Goal: Task Accomplishment & Management: Use online tool/utility

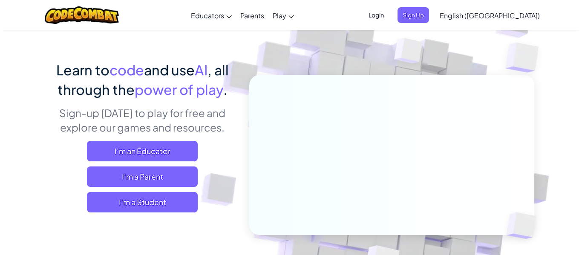
scroll to position [43, 0]
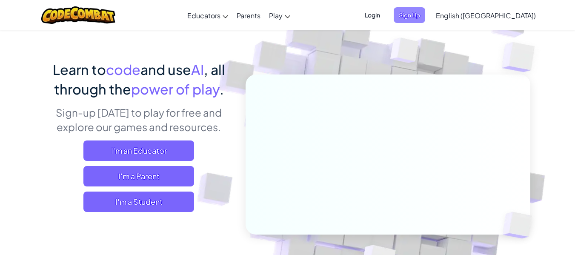
click at [426, 13] on span "Sign Up" at bounding box center [410, 15] width 32 height 16
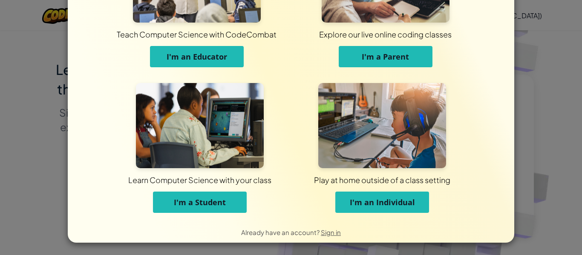
scroll to position [82, 0]
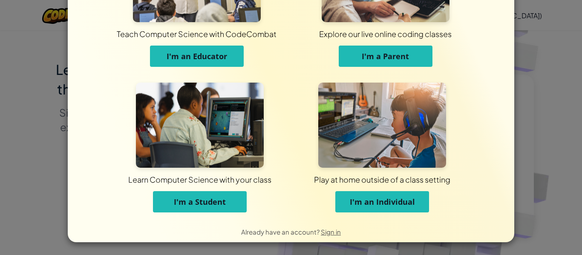
click at [383, 201] on span "I'm an Individual" at bounding box center [382, 202] width 65 height 10
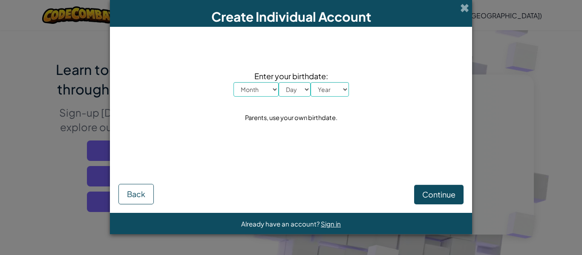
scroll to position [0, 0]
click at [246, 90] on select "Month January February March April May June July August September October Novem…" at bounding box center [255, 89] width 45 height 14
select select "12"
click at [233, 82] on select "Month January February March April May June July August September October Novem…" at bounding box center [255, 89] width 45 height 14
click at [293, 93] on select "Day 1 2 3 4 5 6 7 8 9 10 11 12 13 14 15 16 17 18 19 20 21 22 23 24 25 26 27 28 …" at bounding box center [295, 89] width 32 height 14
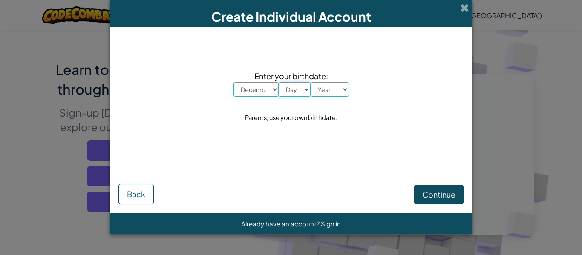
select select "21"
click at [279, 82] on select "Day 1 2 3 4 5 6 7 8 9 10 11 12 13 14 15 16 17 18 19 20 21 22 23 24 25 26 27 28 …" at bounding box center [295, 89] width 32 height 14
click at [325, 88] on select "Year [DATE] 2024 2023 2022 2021 2020 2019 2018 2017 2016 2015 2014 2013 2012 20…" at bounding box center [330, 89] width 38 height 14
select select "2013"
click at [311, 82] on select "Year [DATE] 2024 2023 2022 2021 2020 2019 2018 2017 2016 2015 2014 2013 2012 20…" at bounding box center [330, 89] width 38 height 14
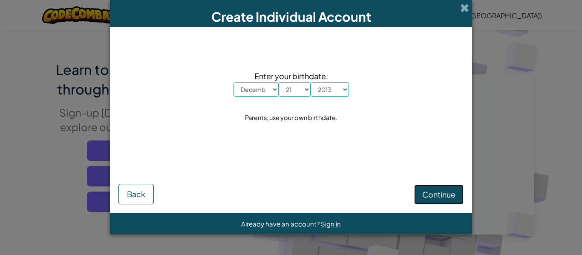
click at [429, 190] on span "Continue" at bounding box center [438, 195] width 33 height 10
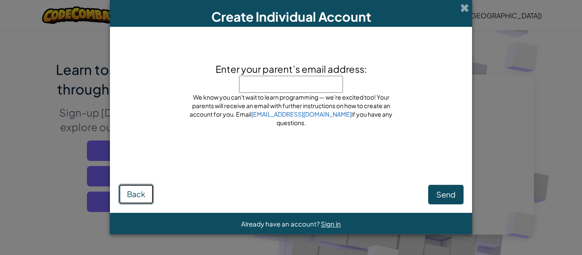
click at [132, 195] on span "Back" at bounding box center [136, 194] width 18 height 10
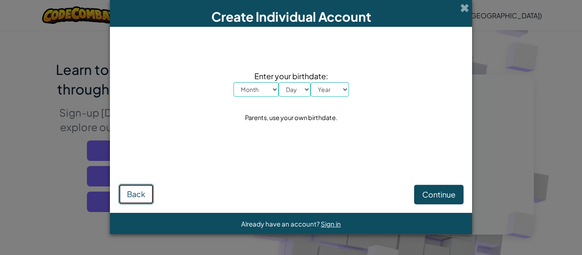
click at [132, 195] on span "Back" at bounding box center [136, 194] width 18 height 10
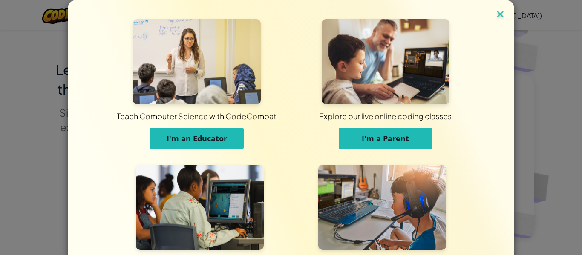
click at [495, 12] on img at bounding box center [500, 15] width 11 height 13
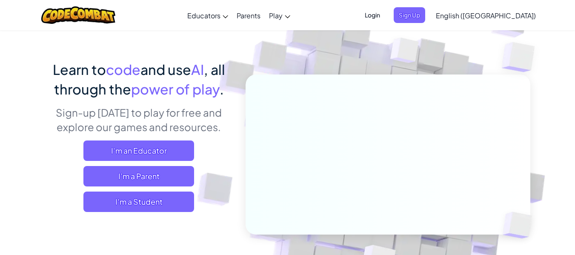
click at [385, 18] on span "Login" at bounding box center [373, 15] width 26 height 16
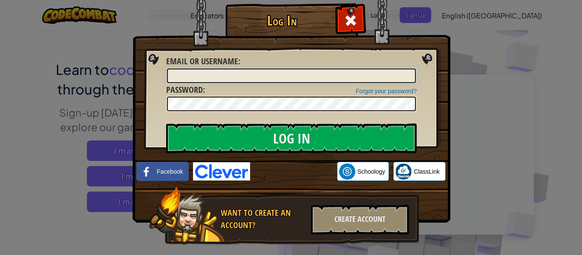
click at [171, 73] on input "Email or Username :" at bounding box center [291, 76] width 249 height 14
type input "SHUBHAMGOD4"
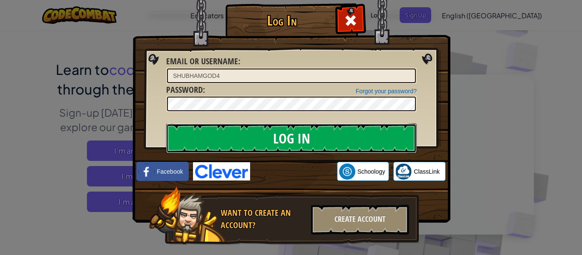
click at [270, 135] on input "Log In" at bounding box center [291, 139] width 250 height 30
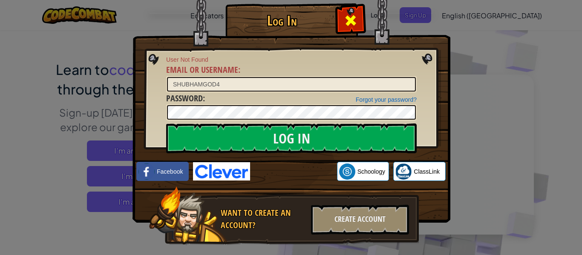
click at [357, 18] on div at bounding box center [350, 19] width 27 height 27
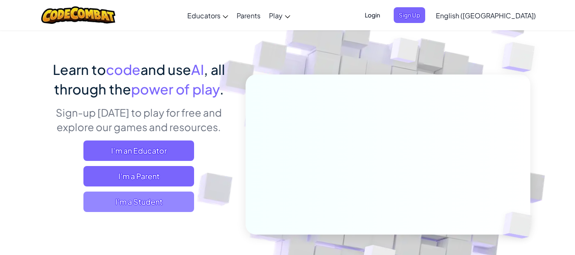
click at [134, 196] on span "I'm a Student" at bounding box center [138, 202] width 111 height 20
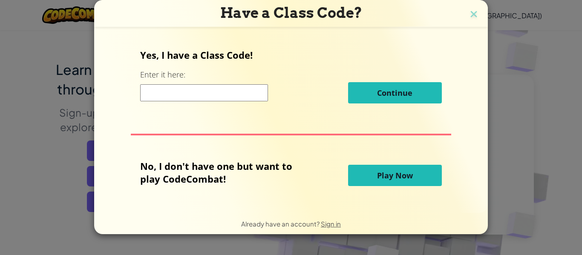
click at [195, 95] on input at bounding box center [204, 92] width 128 height 17
type input "32"
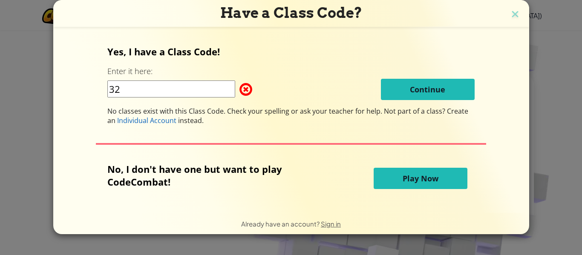
click at [395, 181] on button "Play Now" at bounding box center [421, 178] width 94 height 21
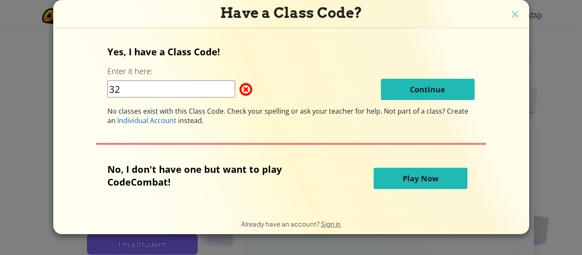
click at [394, 178] on button "Play Now" at bounding box center [421, 178] width 94 height 21
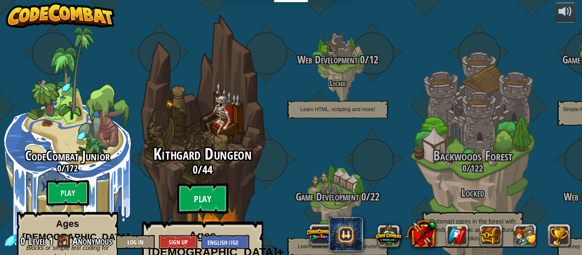
click at [198, 184] on btn "Play" at bounding box center [202, 199] width 51 height 31
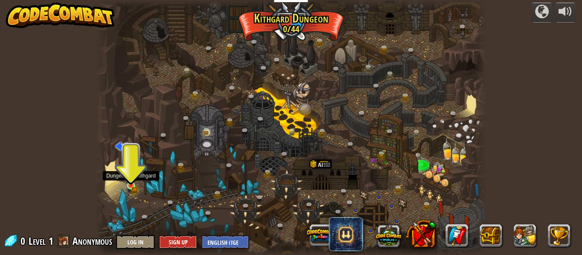
click at [131, 179] on img at bounding box center [130, 176] width 5 height 5
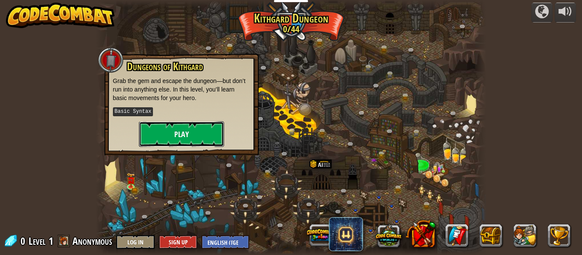
click at [167, 130] on button "Play" at bounding box center [181, 134] width 85 height 26
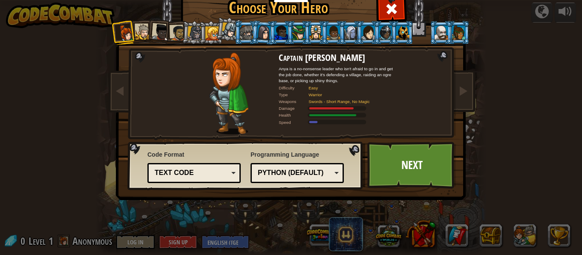
click at [141, 31] on div at bounding box center [143, 32] width 16 height 16
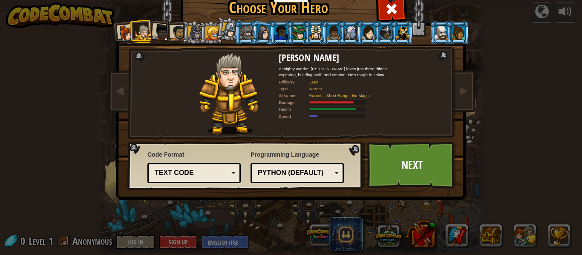
click at [153, 29] on div at bounding box center [160, 32] width 17 height 17
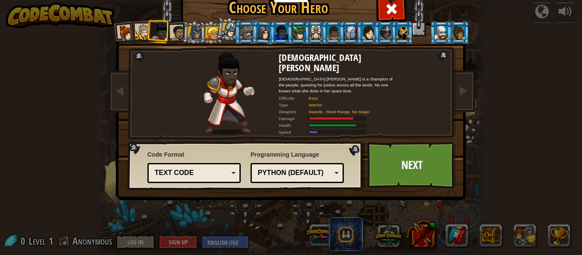
click at [164, 30] on div at bounding box center [160, 32] width 17 height 17
click at [170, 30] on div at bounding box center [178, 33] width 16 height 16
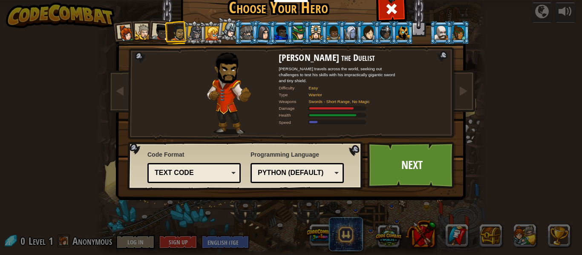
click at [199, 37] on li at bounding box center [210, 32] width 23 height 23
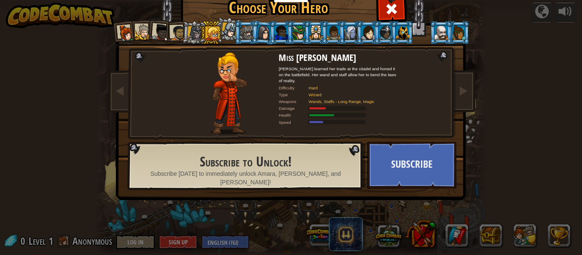
click at [241, 35] on div at bounding box center [246, 33] width 13 height 14
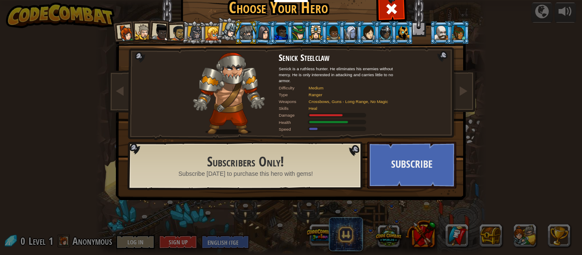
click at [260, 36] on div at bounding box center [263, 32] width 14 height 14
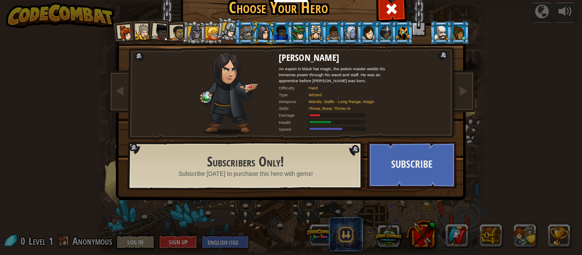
click at [274, 38] on div at bounding box center [280, 33] width 13 height 14
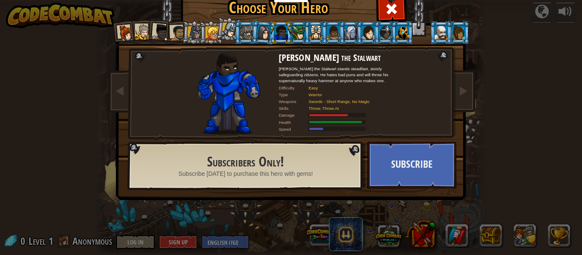
click at [240, 32] on div at bounding box center [246, 33] width 13 height 14
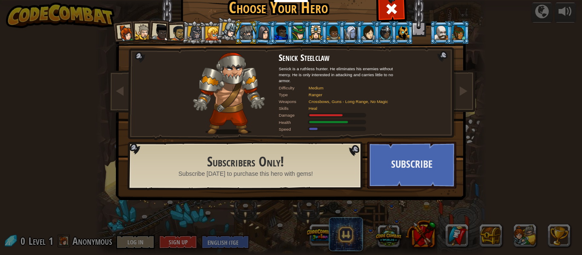
click at [265, 35] on div at bounding box center [263, 32] width 14 height 14
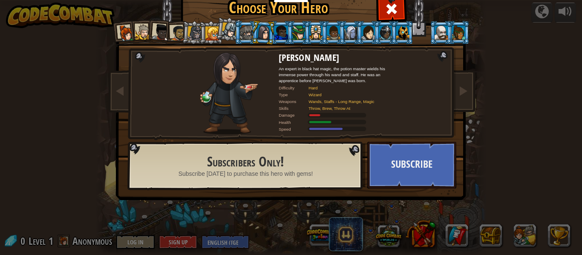
click at [276, 32] on div at bounding box center [280, 33] width 13 height 14
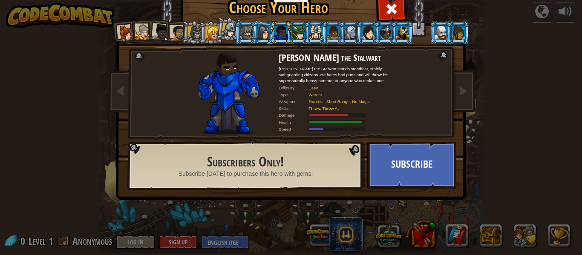
click at [124, 34] on div at bounding box center [126, 33] width 17 height 17
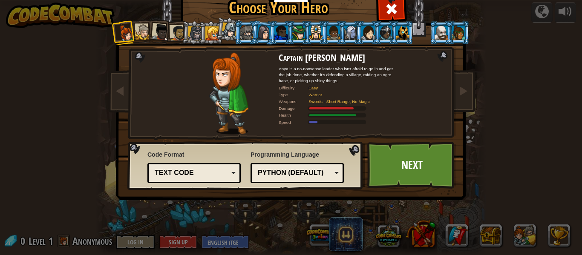
click at [138, 32] on div at bounding box center [143, 32] width 16 height 16
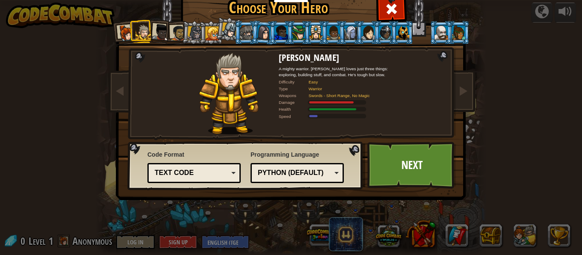
click at [392, 34] on li at bounding box center [402, 32] width 23 height 23
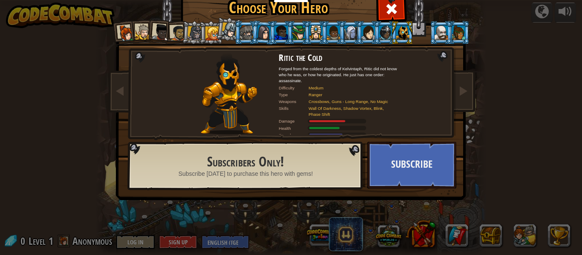
click at [437, 33] on div at bounding box center [440, 33] width 13 height 14
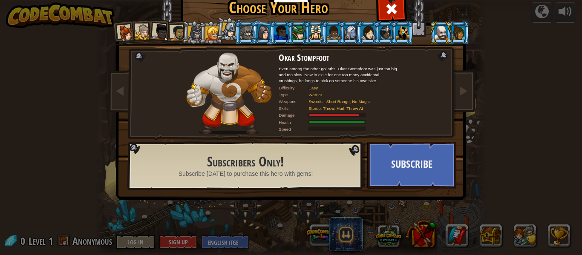
click at [455, 32] on div at bounding box center [458, 33] width 13 height 14
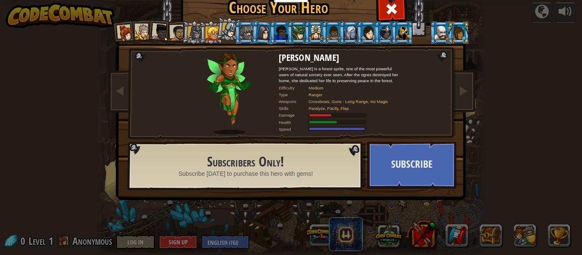
click at [350, 32] on div at bounding box center [350, 33] width 13 height 14
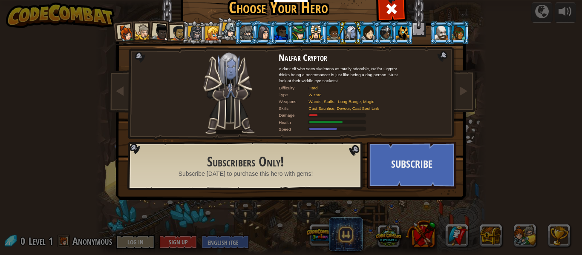
click at [361, 31] on div at bounding box center [367, 33] width 13 height 14
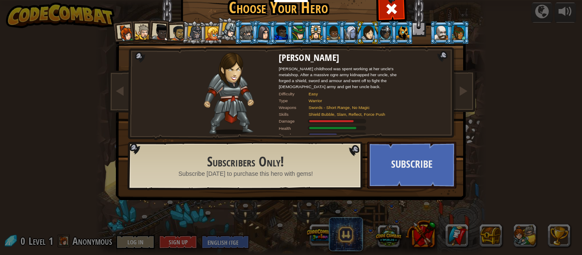
click at [251, 33] on li at bounding box center [263, 32] width 25 height 25
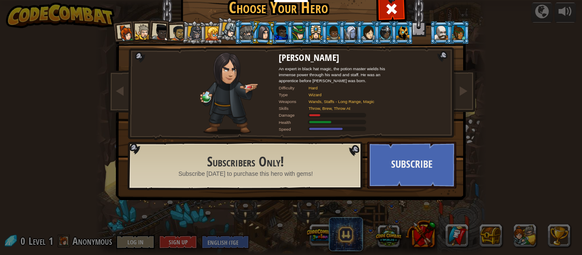
click at [245, 33] on div at bounding box center [246, 33] width 13 height 14
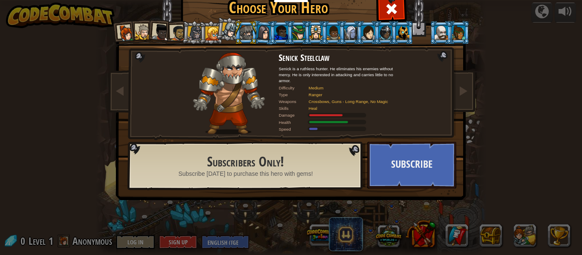
click at [234, 33] on li at bounding box center [245, 32] width 23 height 23
click at [227, 31] on div at bounding box center [229, 30] width 15 height 15
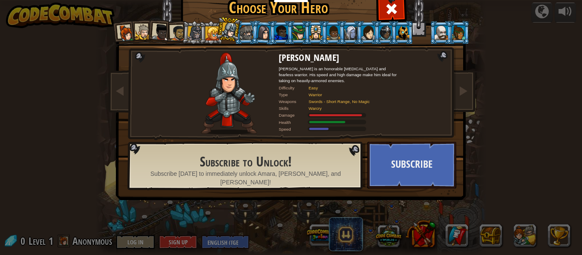
click at [205, 34] on div at bounding box center [212, 33] width 14 height 14
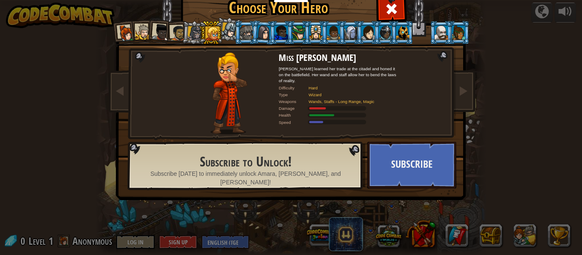
click at [187, 31] on div at bounding box center [194, 33] width 14 height 14
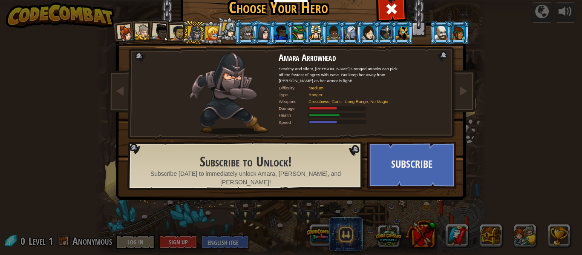
click at [170, 33] on div at bounding box center [178, 33] width 16 height 16
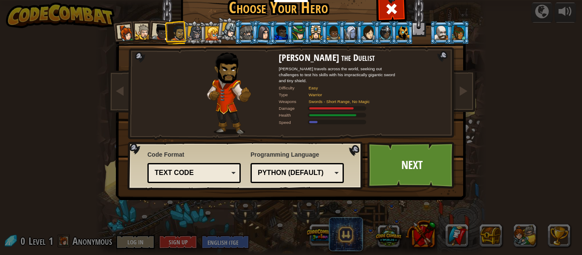
click at [152, 32] on div at bounding box center [160, 32] width 17 height 17
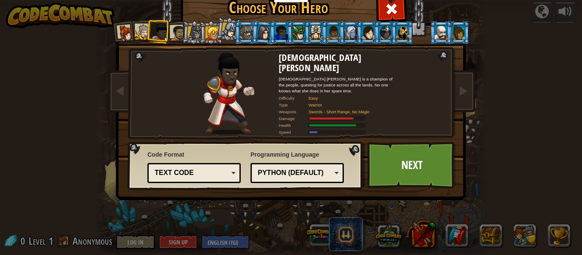
click at [135, 29] on div at bounding box center [143, 32] width 16 height 16
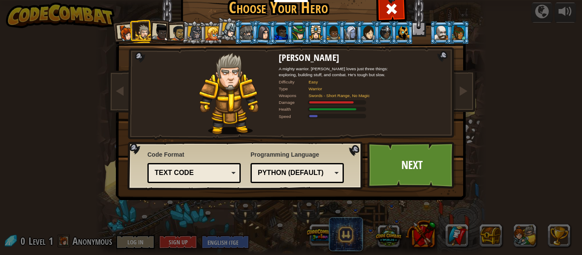
click at [154, 33] on div at bounding box center [160, 32] width 17 height 17
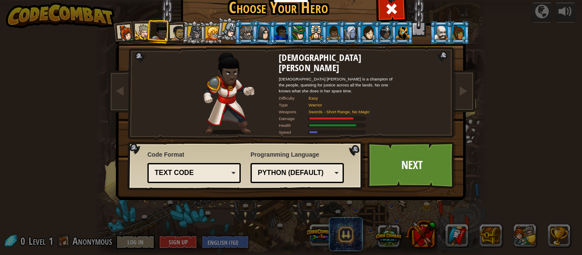
click at [178, 39] on div at bounding box center [178, 33] width 16 height 16
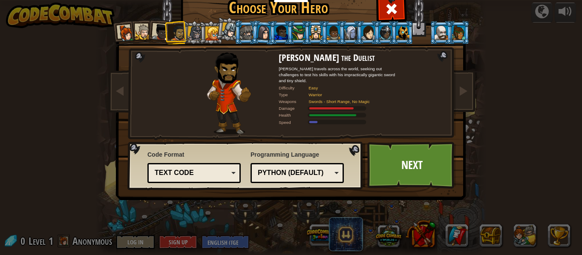
click at [141, 29] on div at bounding box center [143, 32] width 16 height 16
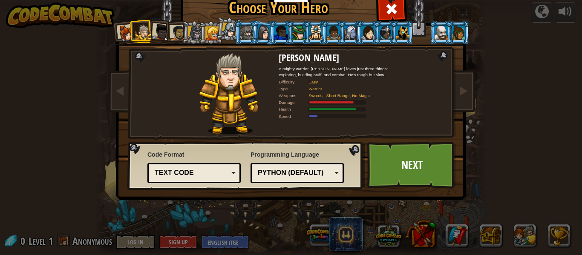
click at [170, 35] on div at bounding box center [178, 33] width 16 height 16
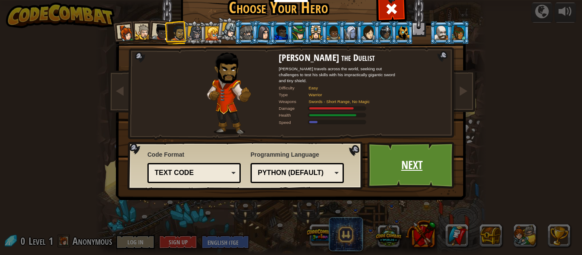
click at [405, 168] on link "Next" at bounding box center [411, 165] width 89 height 47
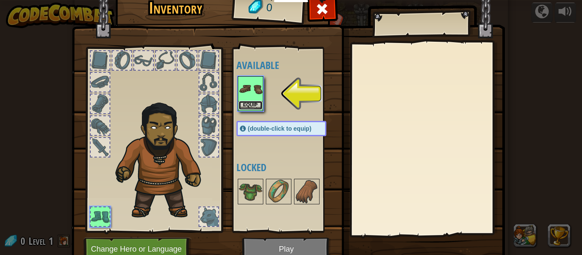
click at [248, 104] on button "Equip" at bounding box center [251, 105] width 24 height 9
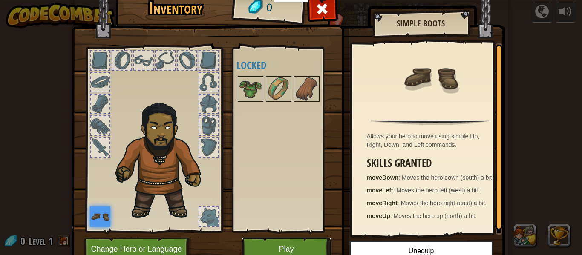
click at [275, 246] on button "Play" at bounding box center [286, 249] width 89 height 23
